Goal: Transaction & Acquisition: Purchase product/service

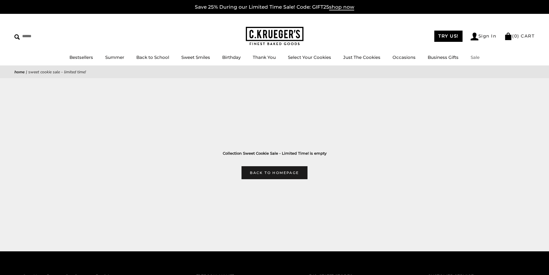
click at [474, 57] on link "Sale" at bounding box center [475, 57] width 9 height 5
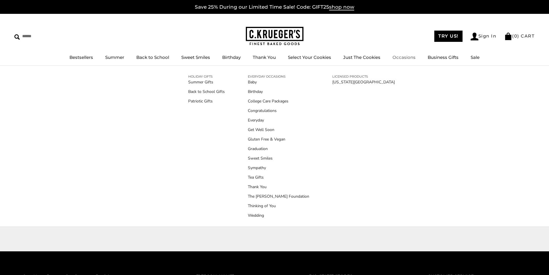
click at [406, 57] on link "Occasions" at bounding box center [404, 57] width 23 height 5
click at [260, 130] on link "Get Well Soon" at bounding box center [278, 130] width 61 height 6
